Goal: Information Seeking & Learning: Learn about a topic

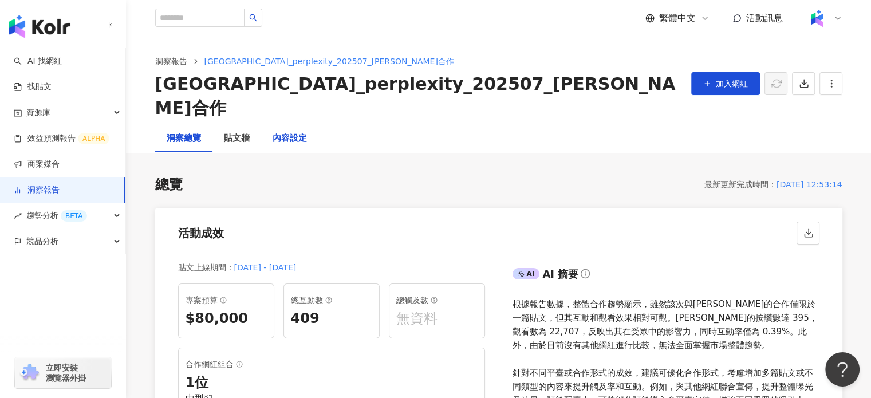
click at [293, 132] on div "內容設定" at bounding box center [290, 139] width 34 height 14
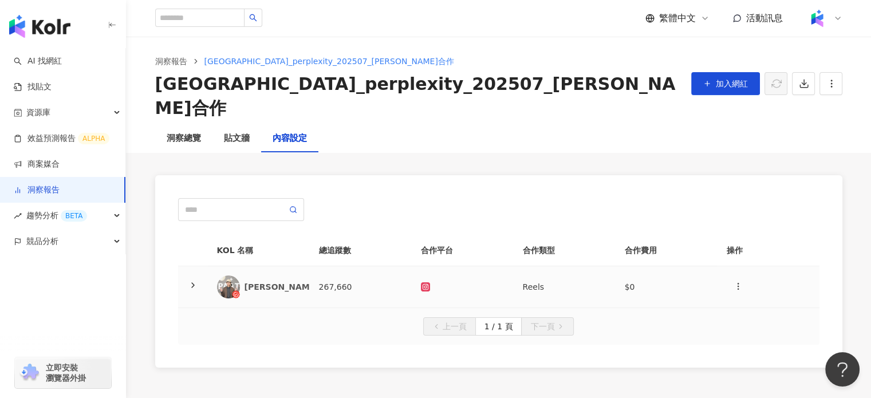
click at [262, 281] on div "[PERSON_NAME]" at bounding box center [282, 286] width 74 height 11
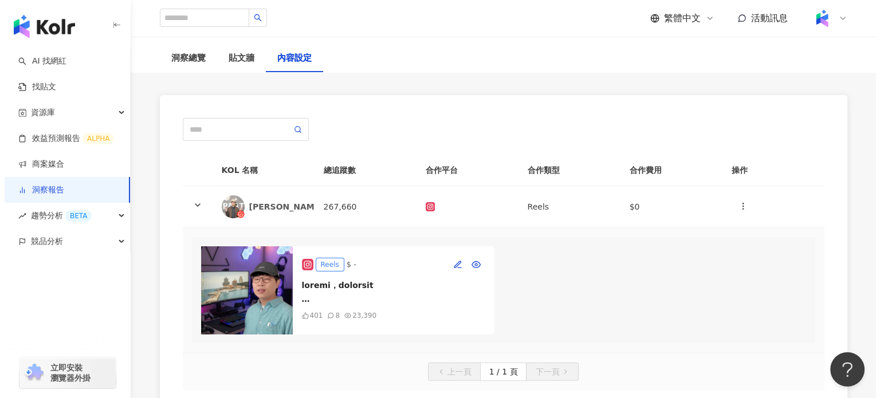
scroll to position [82, 0]
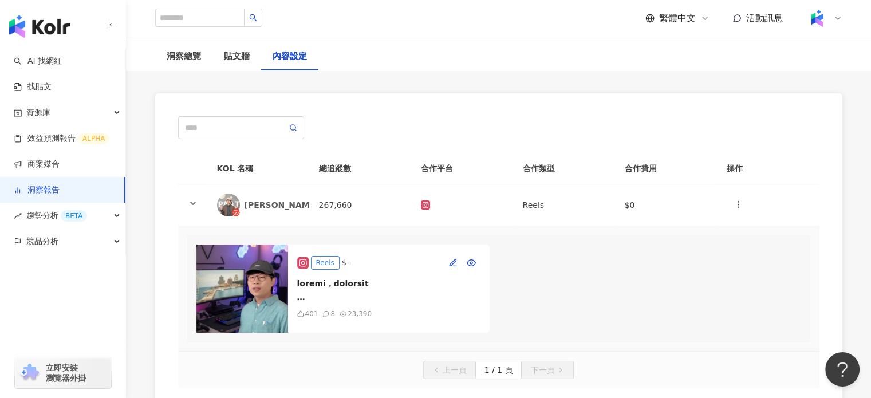
click at [271, 263] on img at bounding box center [242, 289] width 92 height 88
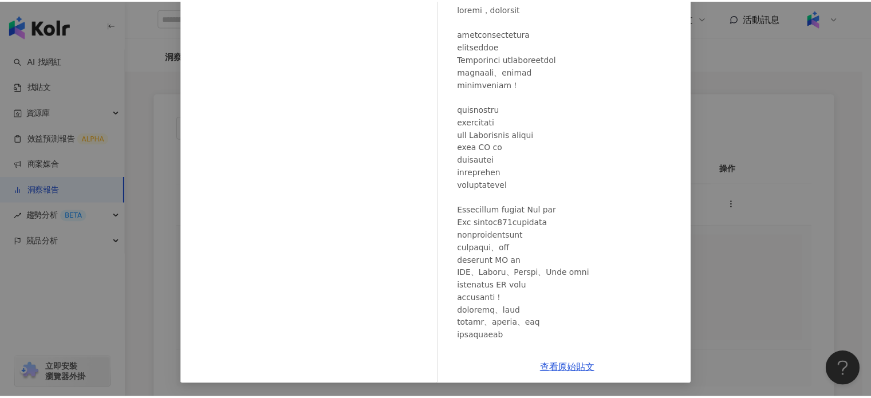
scroll to position [0, 0]
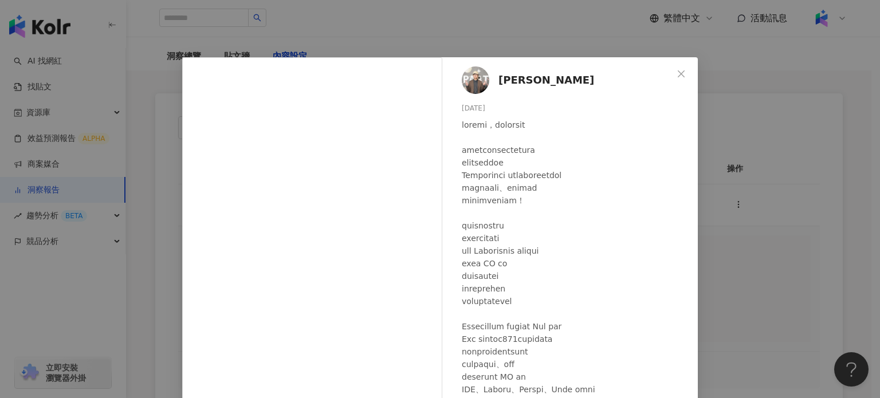
click at [509, 80] on span "藍亦明" at bounding box center [546, 80] width 96 height 16
click at [322, 56] on div "藍亦明 2025/8/13 401 8 2.3萬 查看原始貼文" at bounding box center [440, 199] width 880 height 398
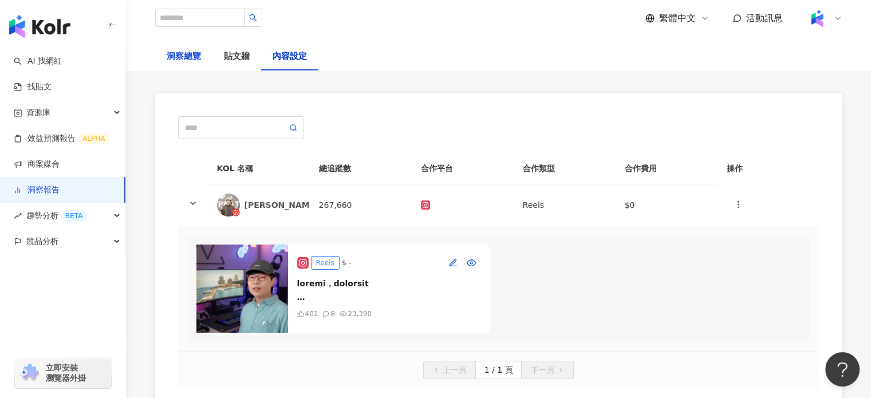
click at [192, 54] on div "洞察總覽" at bounding box center [184, 57] width 34 height 14
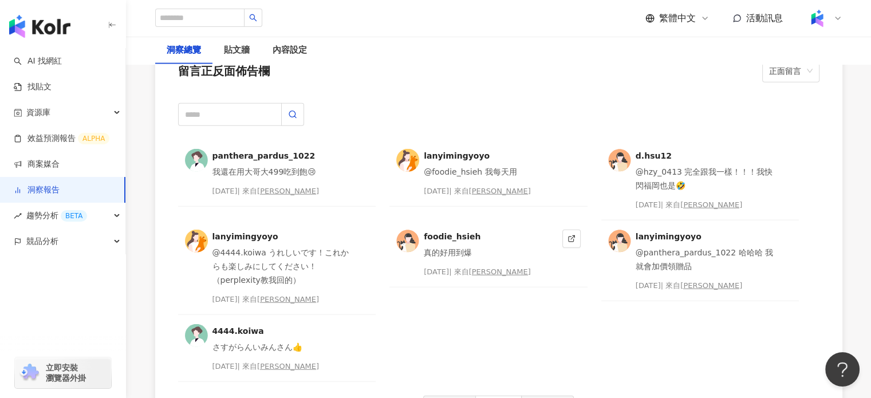
scroll to position [2614, 0]
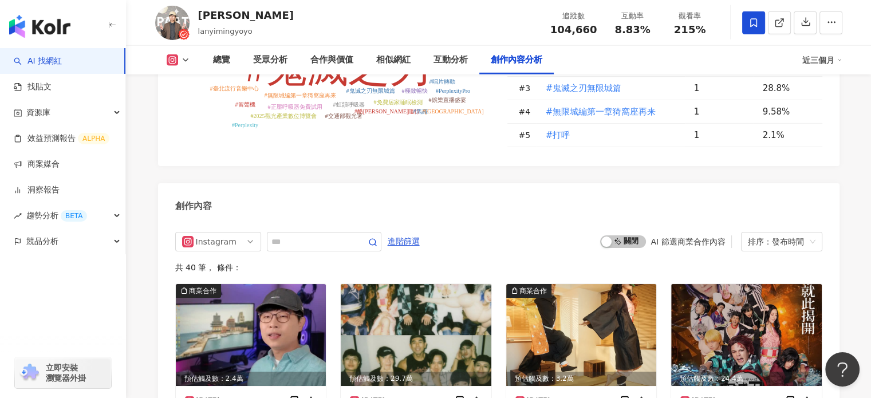
scroll to position [3448, 0]
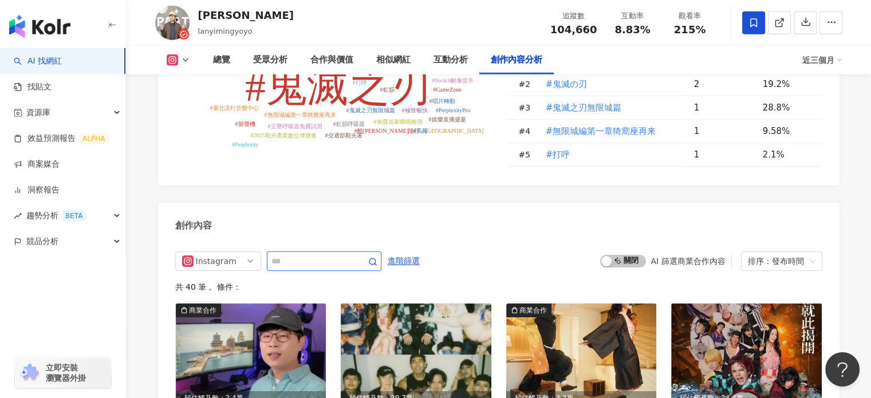
click at [314, 254] on input "text" at bounding box center [311, 261] width 80 height 14
type input "***"
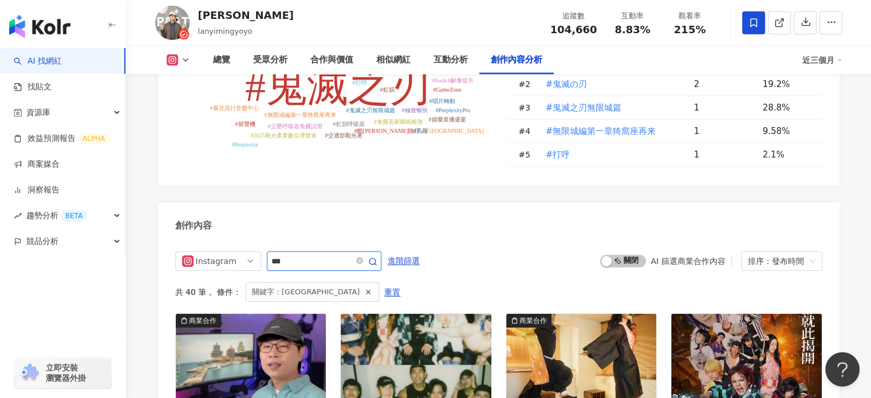
scroll to position [3559, 0]
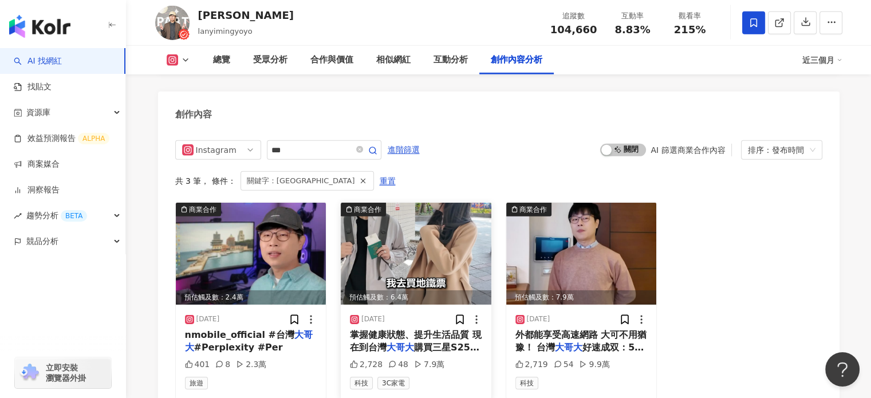
click at [456, 329] on span "掌握健康狀態、提升生活品質 現在到台灣" at bounding box center [416, 340] width 132 height 23
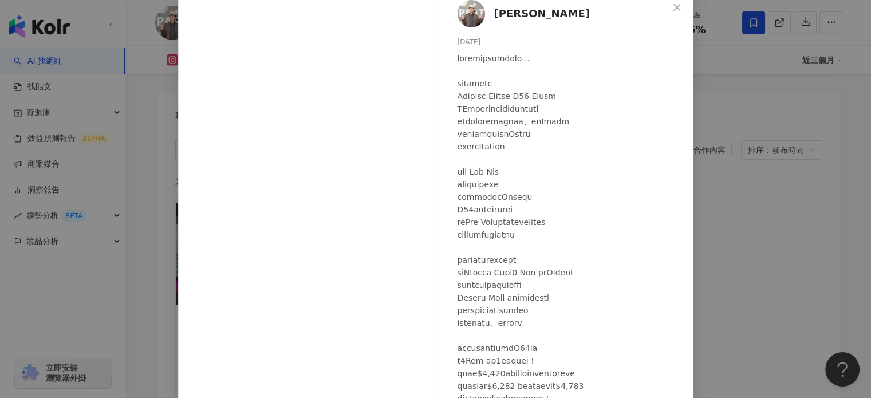
scroll to position [18, 0]
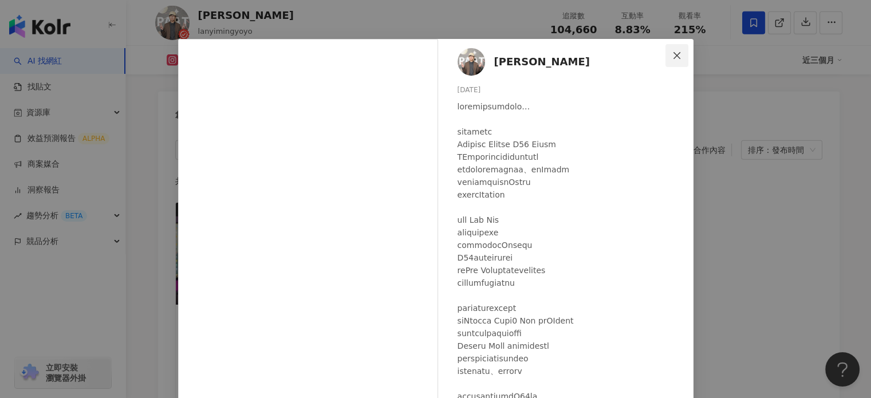
click at [674, 51] on icon "close" at bounding box center [676, 55] width 9 height 9
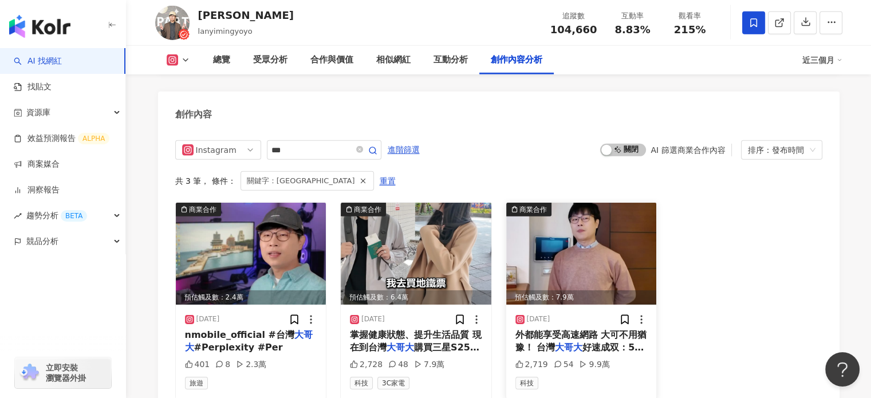
click at [602, 257] on img at bounding box center [581, 254] width 151 height 102
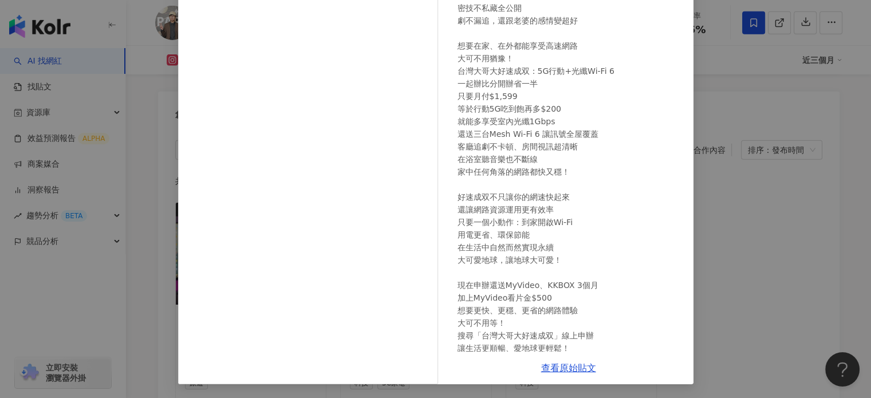
scroll to position [0, 0]
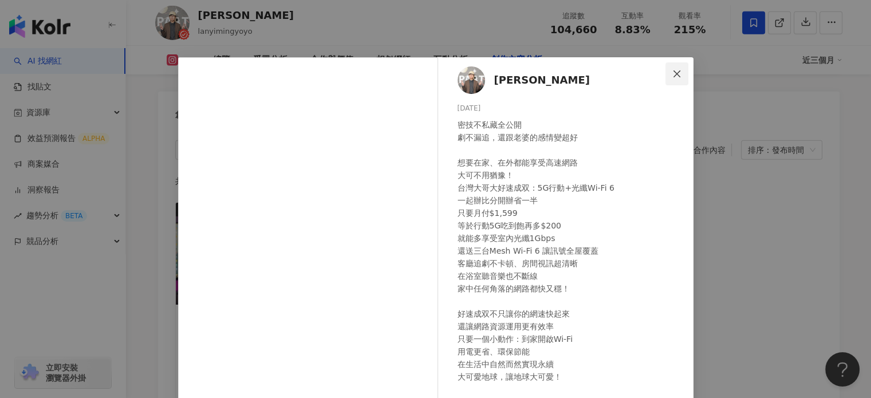
click at [674, 72] on icon "close" at bounding box center [677, 73] width 7 height 7
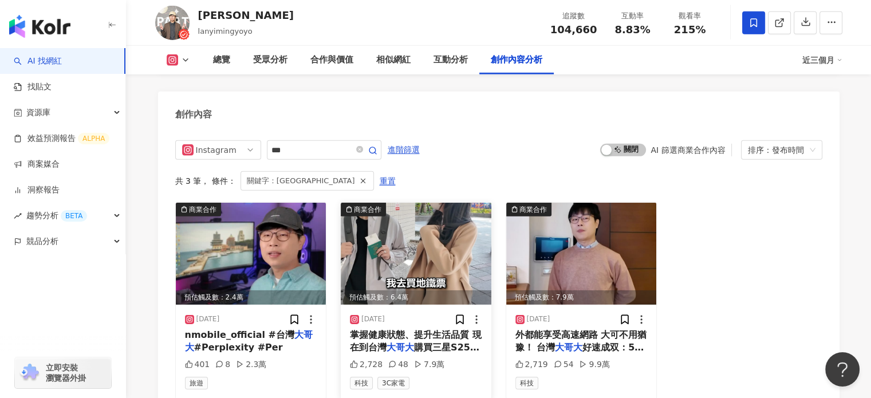
click at [429, 252] on img at bounding box center [416, 254] width 151 height 102
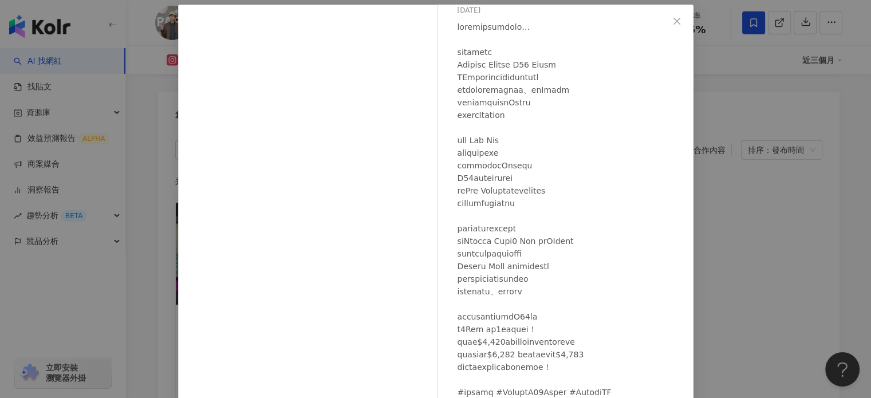
scroll to position [45, 0]
click at [672, 18] on icon "close" at bounding box center [676, 21] width 9 height 9
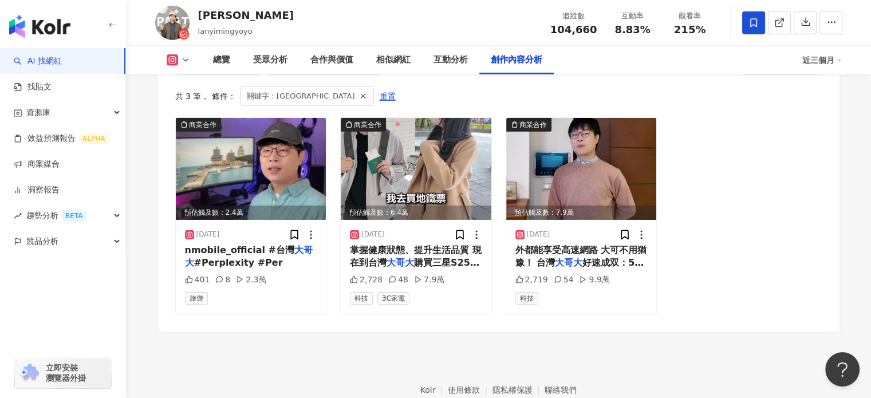
scroll to position [3639, 0]
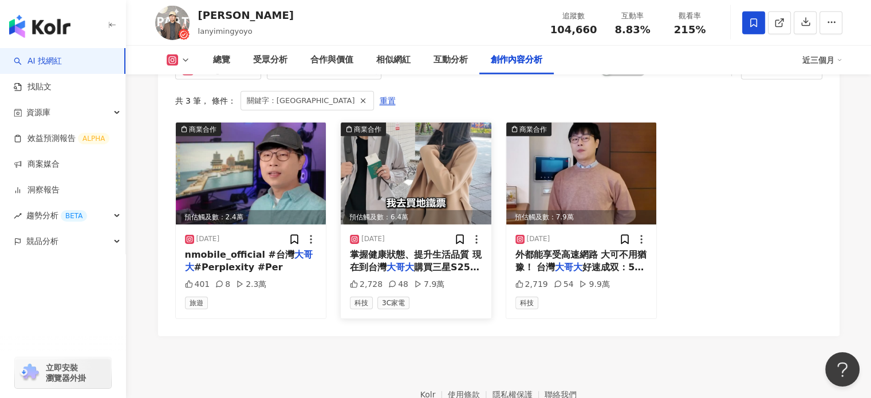
click at [425, 156] on img at bounding box center [416, 174] width 151 height 102
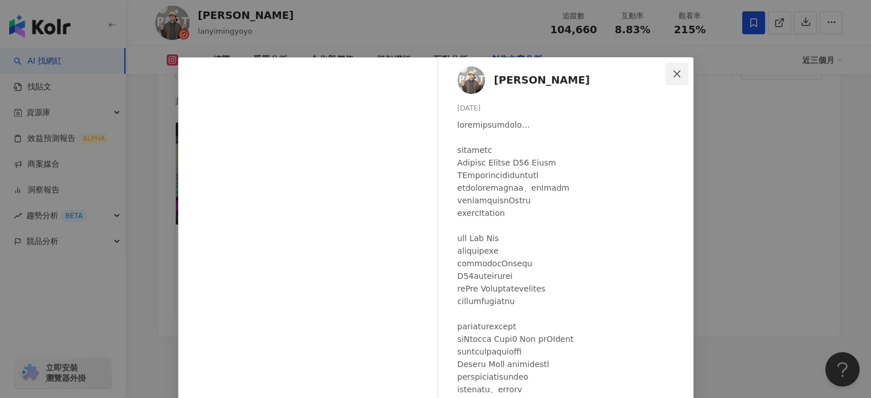
click at [675, 77] on icon "close" at bounding box center [677, 73] width 7 height 7
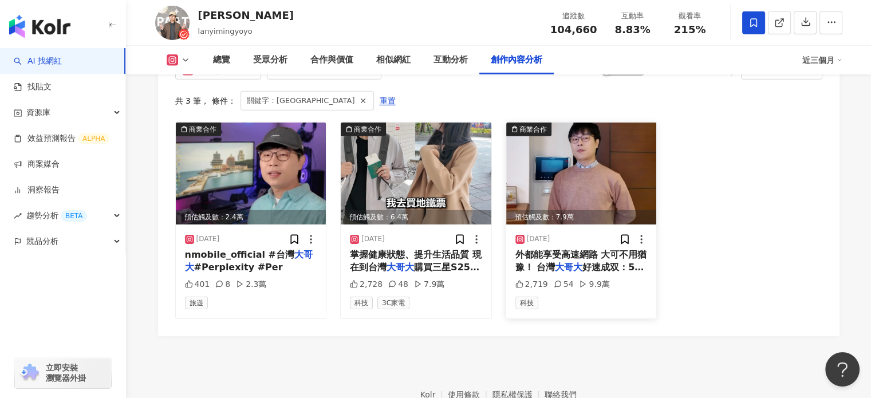
click at [568, 168] on img at bounding box center [581, 174] width 151 height 102
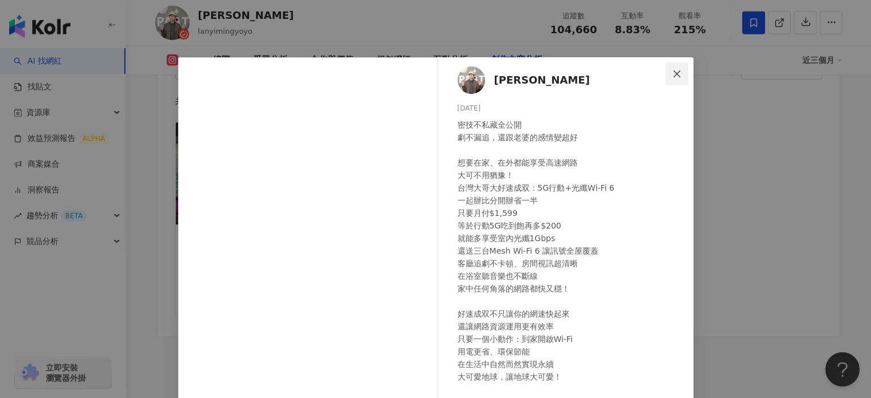
click at [674, 74] on icon "close" at bounding box center [677, 73] width 7 height 7
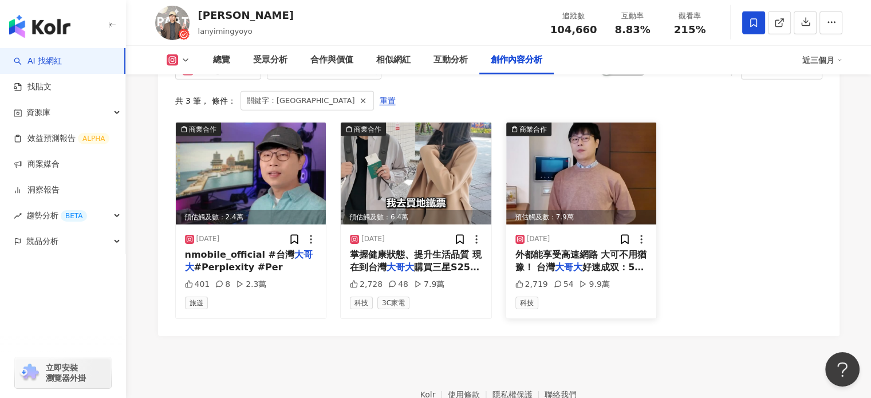
click at [536, 164] on img at bounding box center [581, 174] width 151 height 102
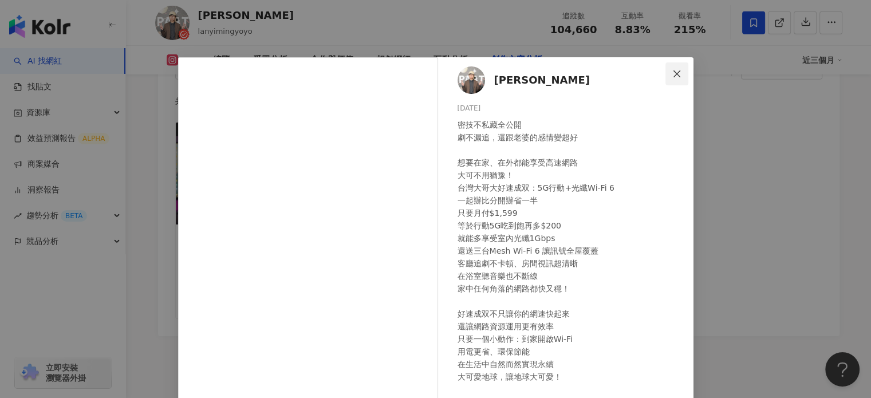
click at [667, 70] on span "Close" at bounding box center [677, 73] width 23 height 9
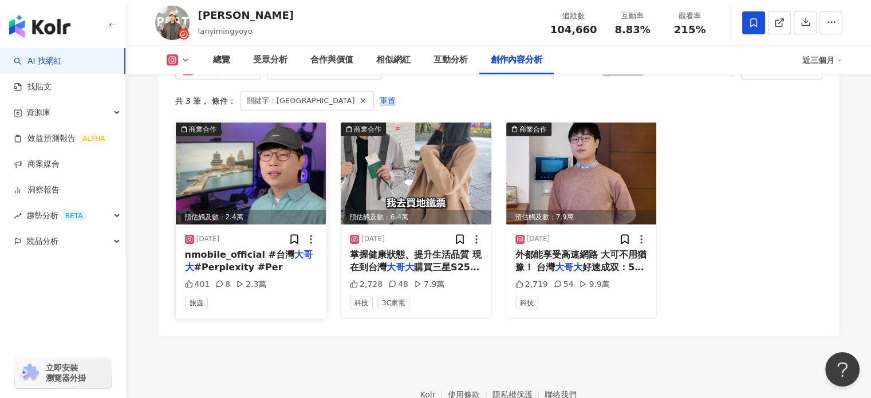
click at [273, 144] on img at bounding box center [251, 174] width 151 height 102
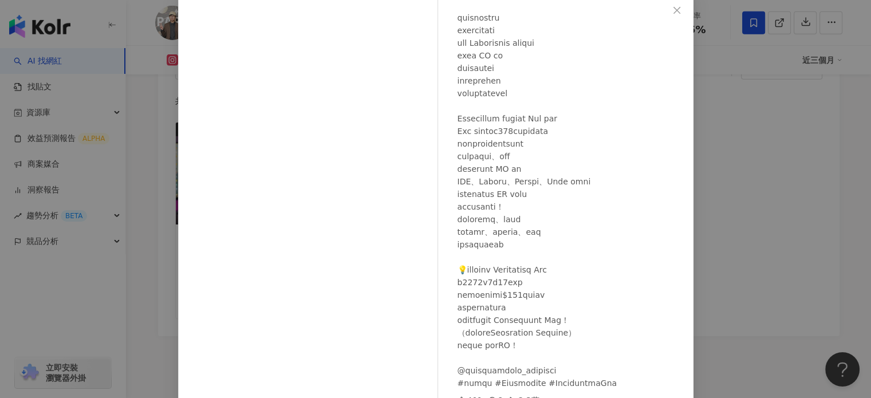
scroll to position [144, 0]
drag, startPoint x: 491, startPoint y: 121, endPoint x: 471, endPoint y: 128, distance: 20.5
click at [471, 128] on div at bounding box center [571, 150] width 227 height 479
drag, startPoint x: 447, startPoint y: 121, endPoint x: 495, endPoint y: 127, distance: 47.9
click at [495, 127] on div "藍亦明 2025/8/13 401 8 2.3萬" at bounding box center [569, 199] width 250 height 411
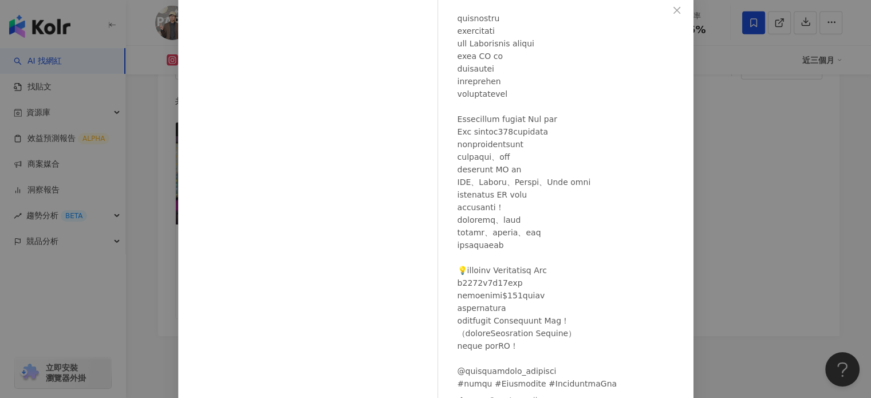
click at [514, 208] on div at bounding box center [571, 150] width 227 height 479
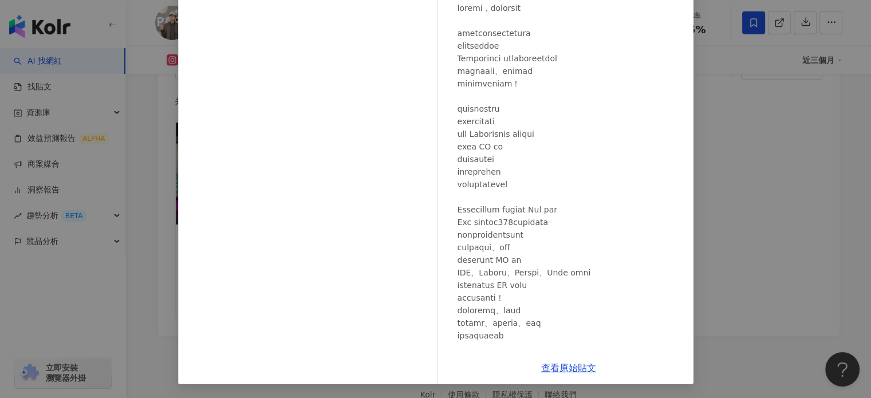
scroll to position [0, 0]
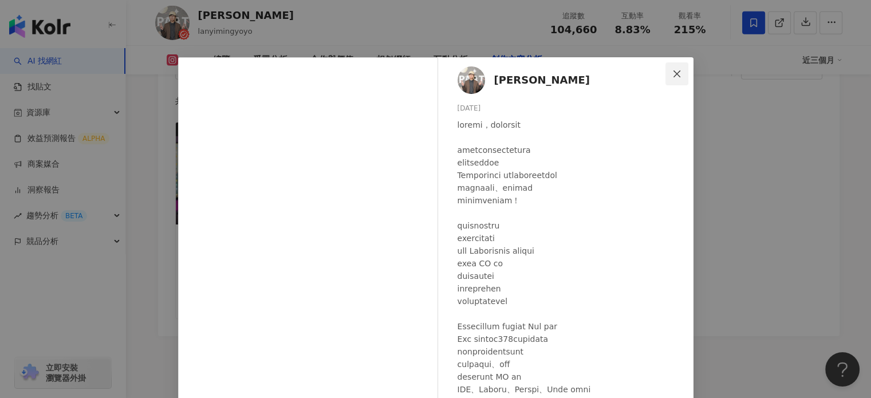
click at [683, 76] on span "Close" at bounding box center [677, 73] width 23 height 9
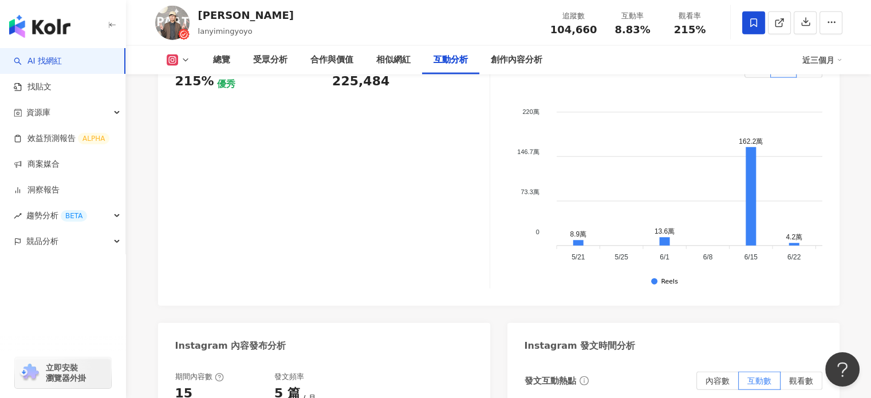
scroll to position [2598, 0]
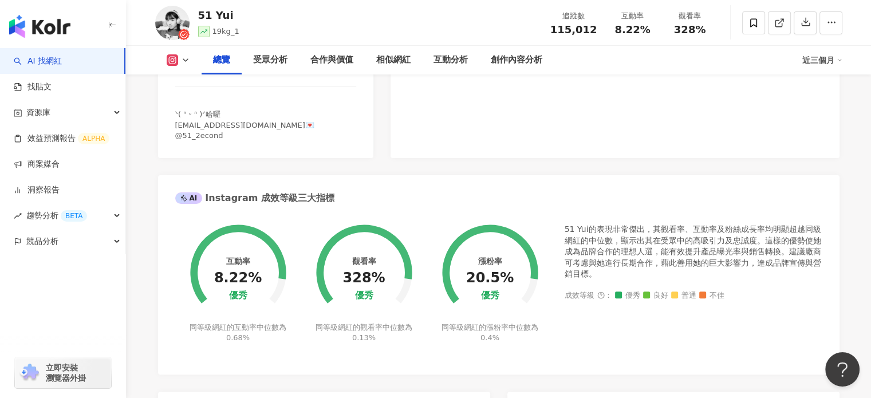
scroll to position [401, 0]
